Goal: Navigation & Orientation: Find specific page/section

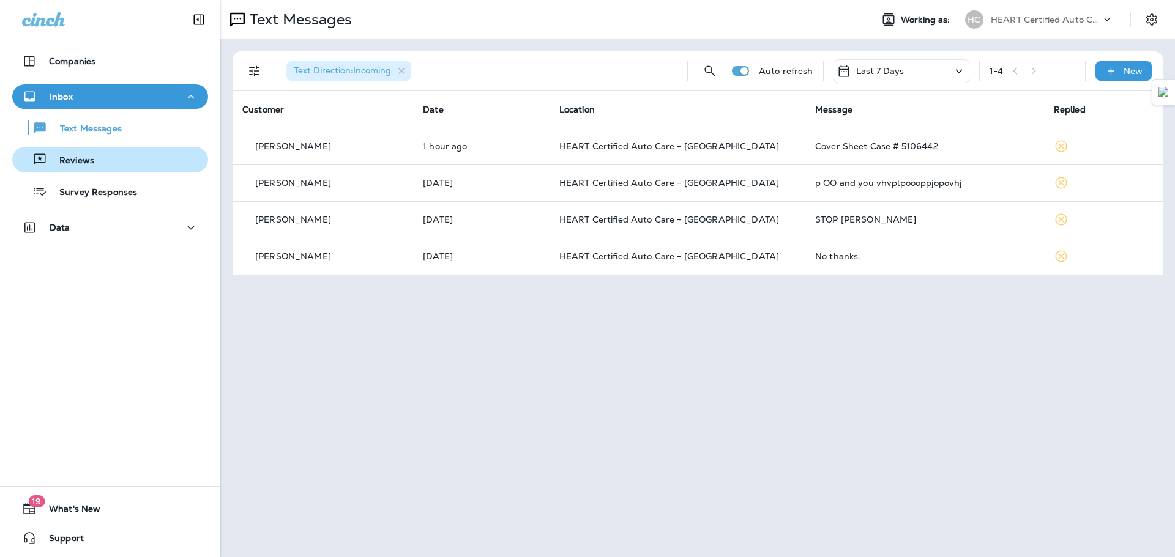
click at [99, 166] on div "Reviews" at bounding box center [110, 160] width 186 height 18
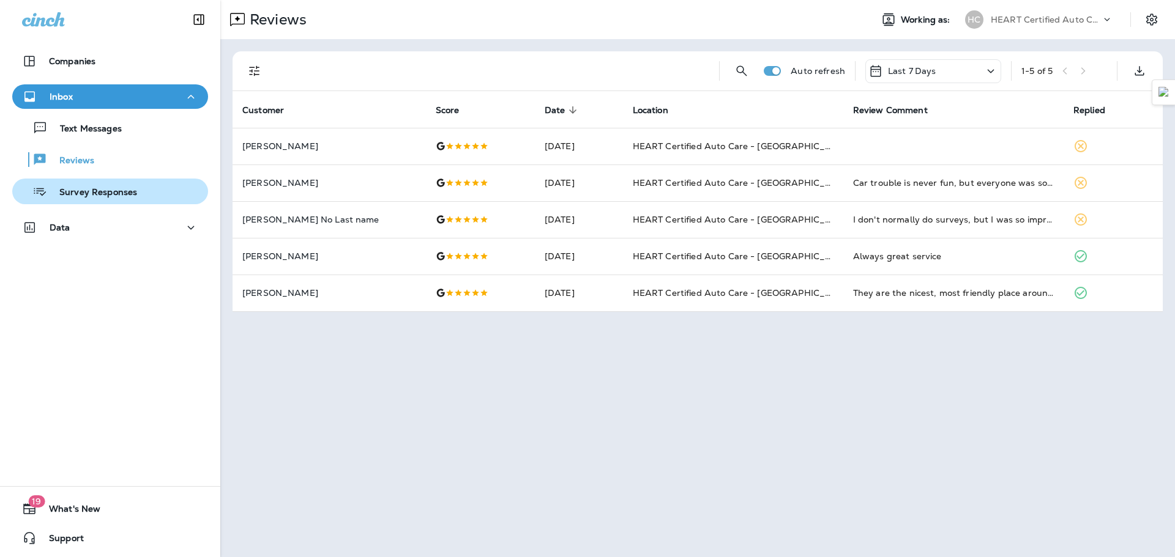
click at [102, 198] on p "Survey Responses" at bounding box center [92, 193] width 90 height 12
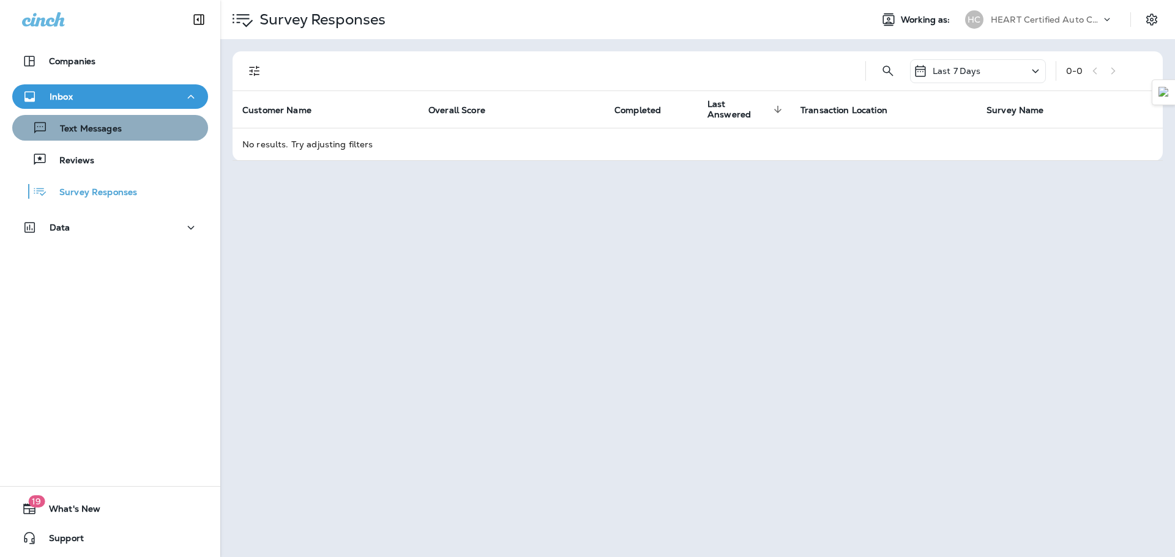
click at [132, 138] on button "Text Messages" at bounding box center [110, 128] width 196 height 26
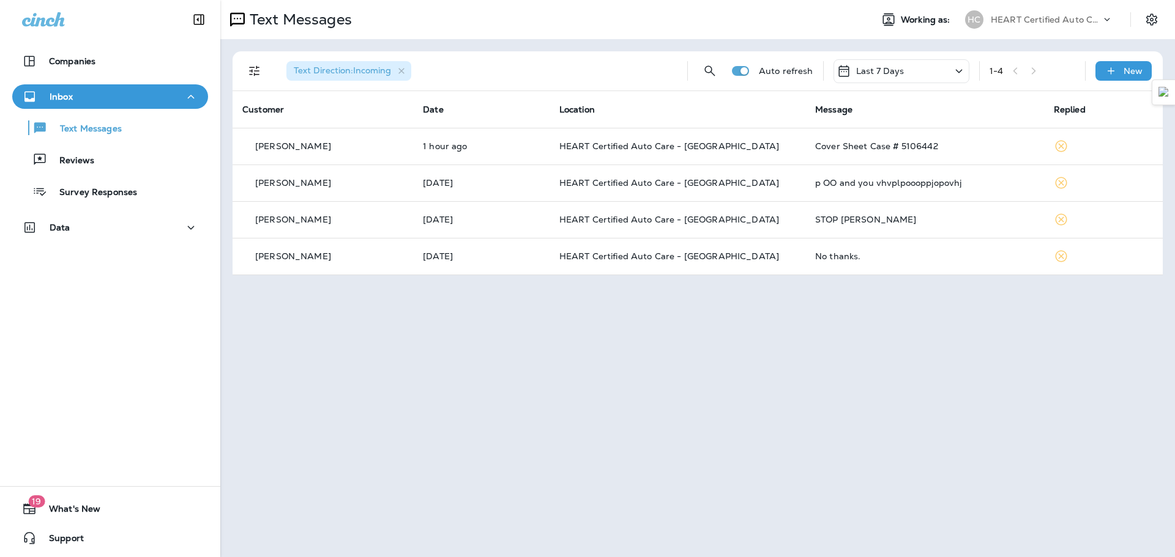
click at [1174, 314] on div "Text Messages Working as: HC HEART Certified Auto Care Text Direction : Incomin…" at bounding box center [697, 278] width 955 height 557
click at [1174, 316] on div "Text Messages Working as: HC HEART Certified Auto Care Text Direction : Incomin…" at bounding box center [697, 278] width 955 height 557
click at [1174, 327] on div "Text Messages Working as: HC HEART Certified Auto Care Text Direction : Incomin…" at bounding box center [697, 278] width 955 height 557
click at [1174, 326] on div "Text Messages Working as: HC HEART Certified Auto Care Text Direction : Incomin…" at bounding box center [697, 278] width 955 height 557
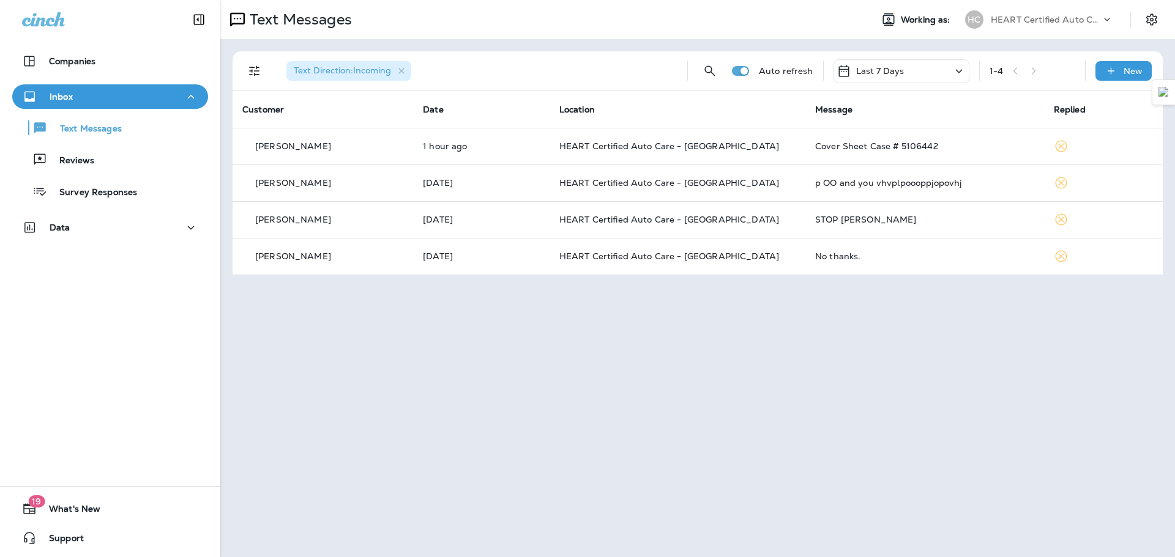
click at [1165, 364] on div "Text Messages Working as: HC HEART Certified Auto Care Text Direction : Incomin…" at bounding box center [697, 278] width 955 height 557
click at [1174, 392] on div "Text Messages Working as: HC HEART Certified Auto Care Text Direction : Incomin…" at bounding box center [697, 278] width 955 height 557
click at [1174, 315] on div "Text Messages Working as: HC HEART Certified Auto Care Text Direction : Incomin…" at bounding box center [697, 278] width 955 height 557
click at [1164, 340] on div "Text Messages Working as: HC HEART Certified Auto Care Text Direction : Incomin…" at bounding box center [697, 278] width 955 height 557
